Goal: Transaction & Acquisition: Obtain resource

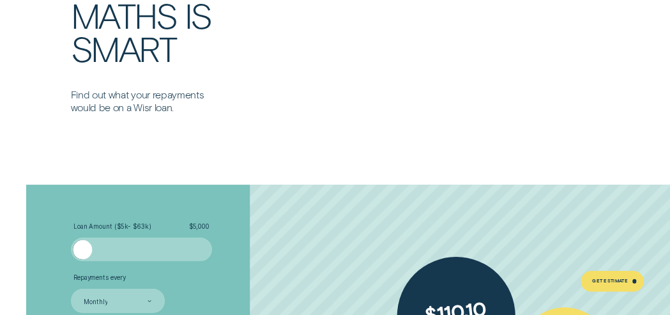
scroll to position [1490, 0]
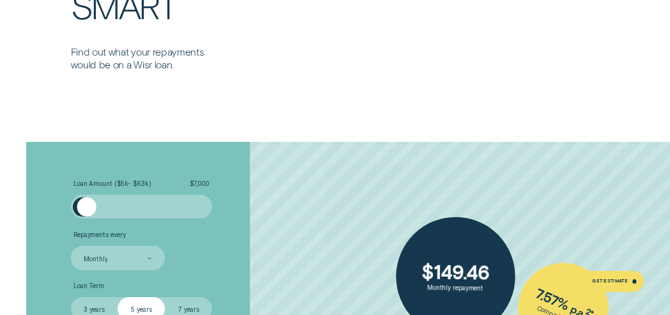
click at [86, 212] on div at bounding box center [86, 206] width 19 height 19
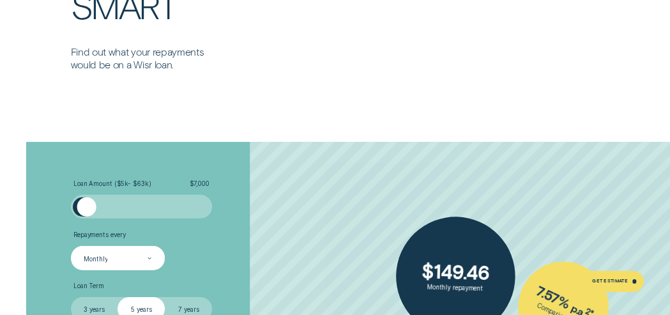
click at [149, 259] on icon at bounding box center [149, 258] width 3 height 1
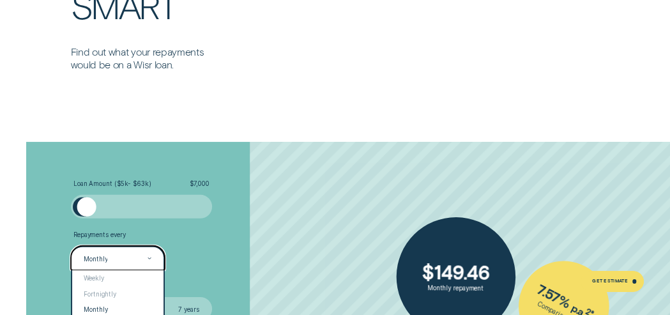
click at [149, 259] on icon at bounding box center [149, 258] width 3 height 1
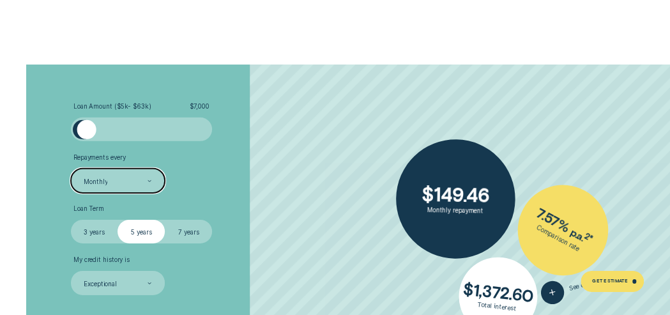
scroll to position [1575, 0]
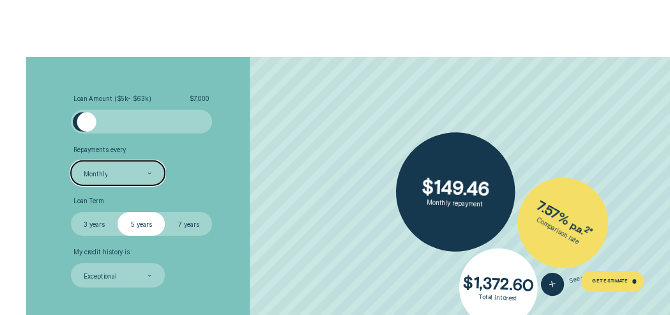
click at [98, 223] on label "3 years" at bounding box center [94, 224] width 47 height 24
click at [71, 212] on input "3 years" at bounding box center [71, 212] width 0 height 0
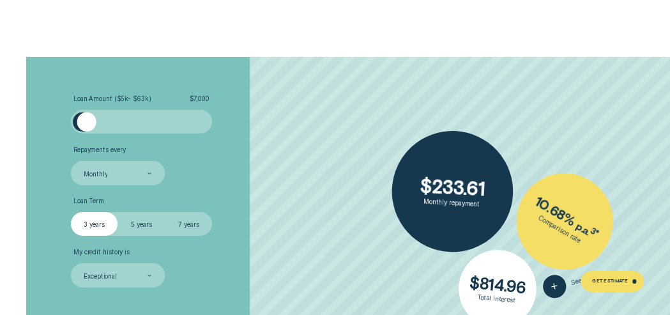
click at [135, 224] on label "5 years" at bounding box center [141, 224] width 47 height 24
click at [118, 212] on input "5 years" at bounding box center [118, 212] width 0 height 0
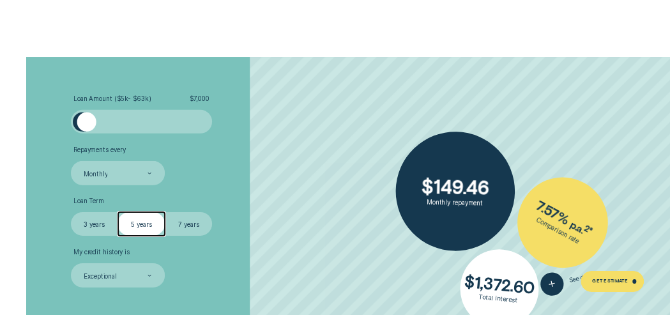
scroll to position [1661, 0]
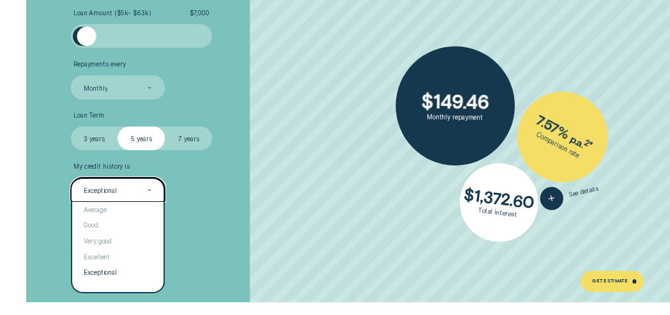
click at [148, 188] on div at bounding box center [150, 190] width 4 height 23
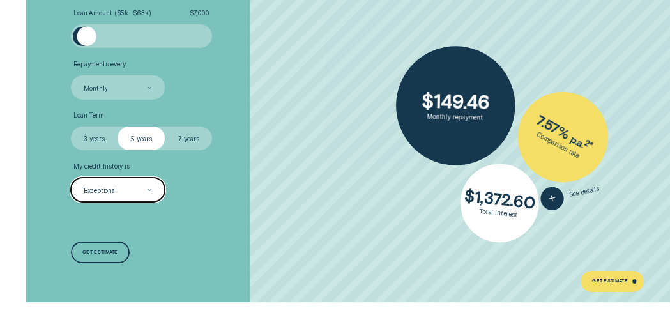
click at [148, 188] on div at bounding box center [150, 190] width 4 height 23
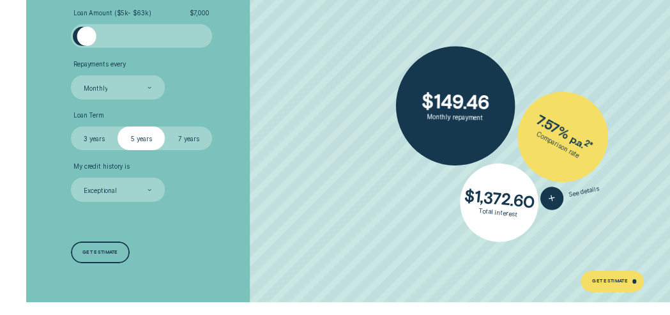
click at [92, 137] on label "3 years" at bounding box center [94, 138] width 47 height 24
click at [71, 126] on input "3 years" at bounding box center [71, 126] width 0 height 0
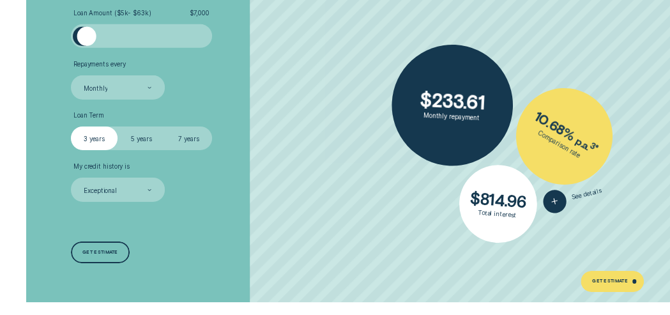
click at [135, 139] on label "5 years" at bounding box center [141, 138] width 47 height 24
click at [118, 126] on input "5 years" at bounding box center [118, 126] width 0 height 0
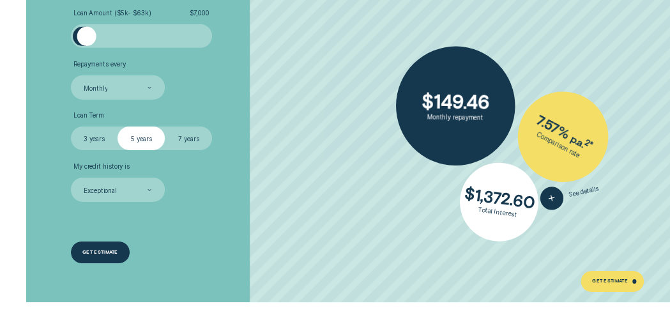
click at [107, 252] on div "Get estimate" at bounding box center [100, 252] width 36 height 4
